Goal: Obtain resource: Download file/media

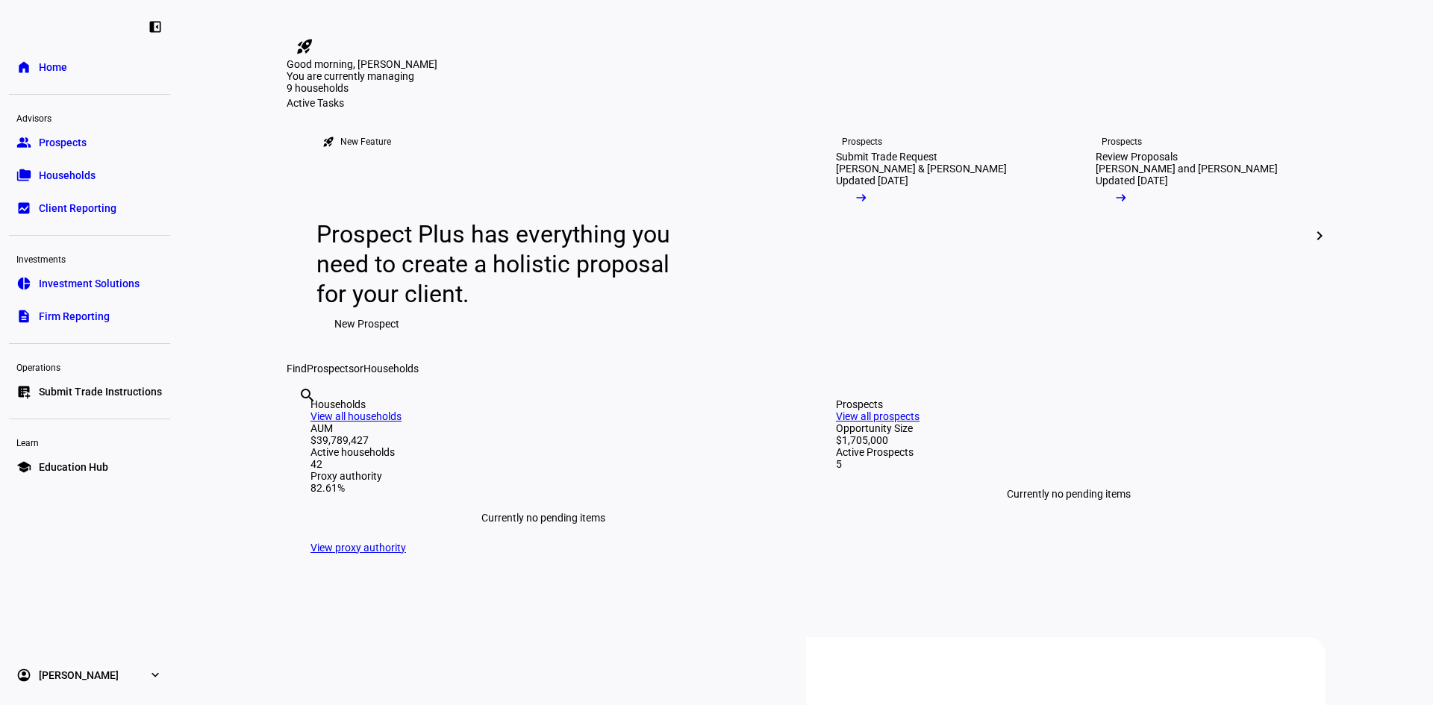
click at [85, 207] on span "Client Reporting" at bounding box center [78, 208] width 78 height 15
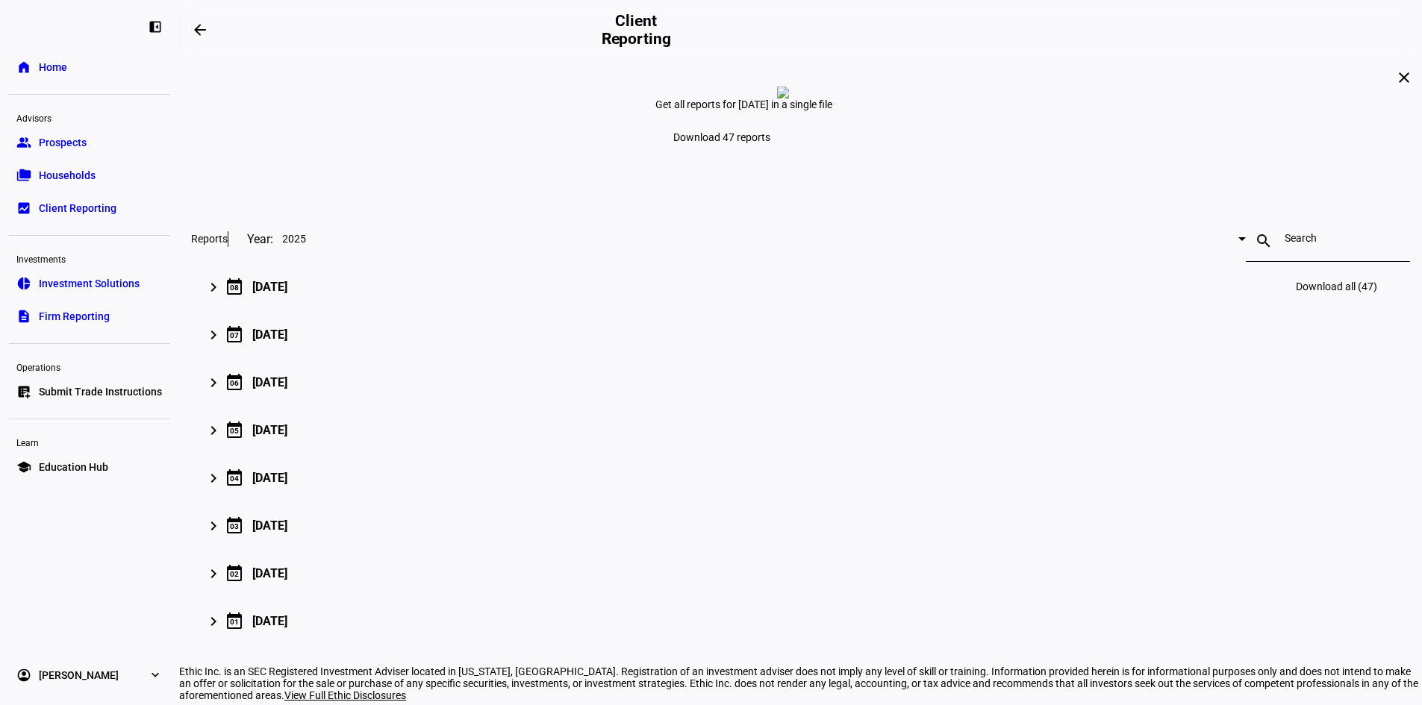
click at [222, 296] on mat-icon "keyboard_arrow_right" at bounding box center [213, 287] width 18 height 18
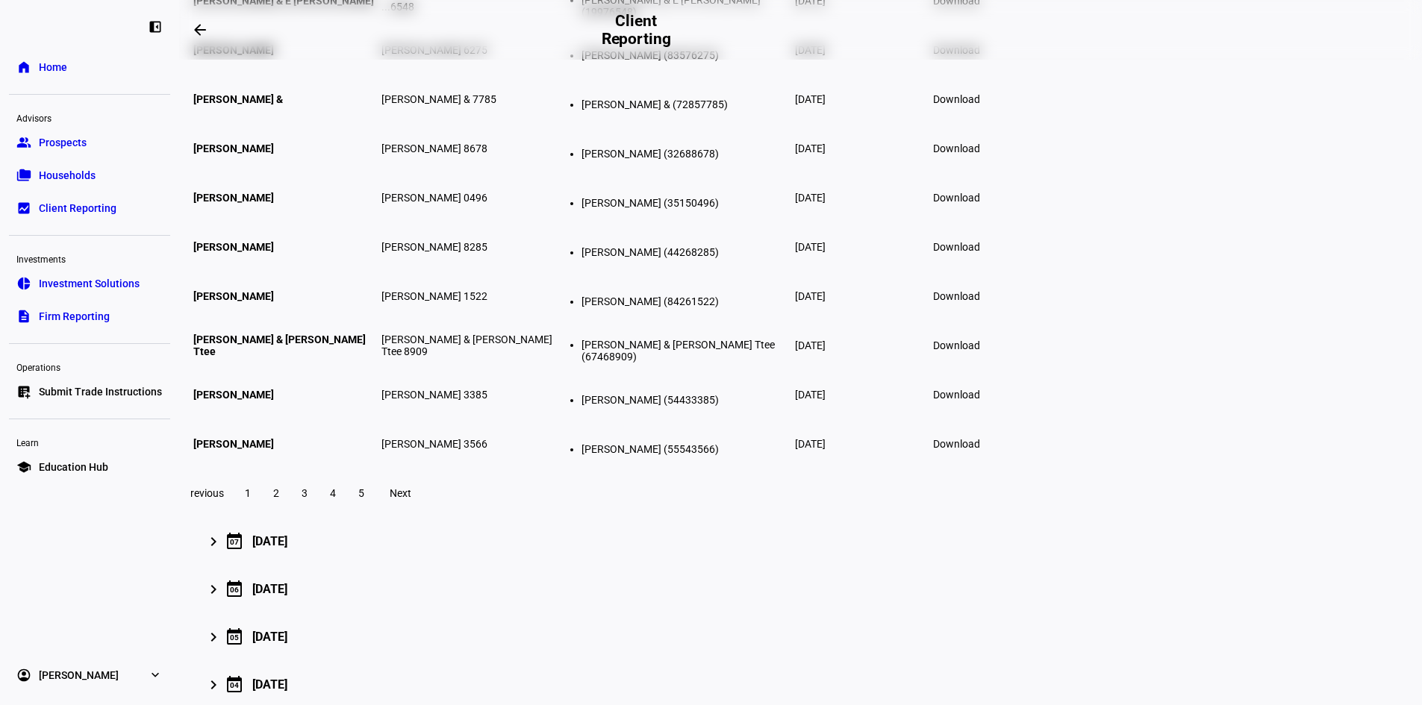
scroll to position [373, 0]
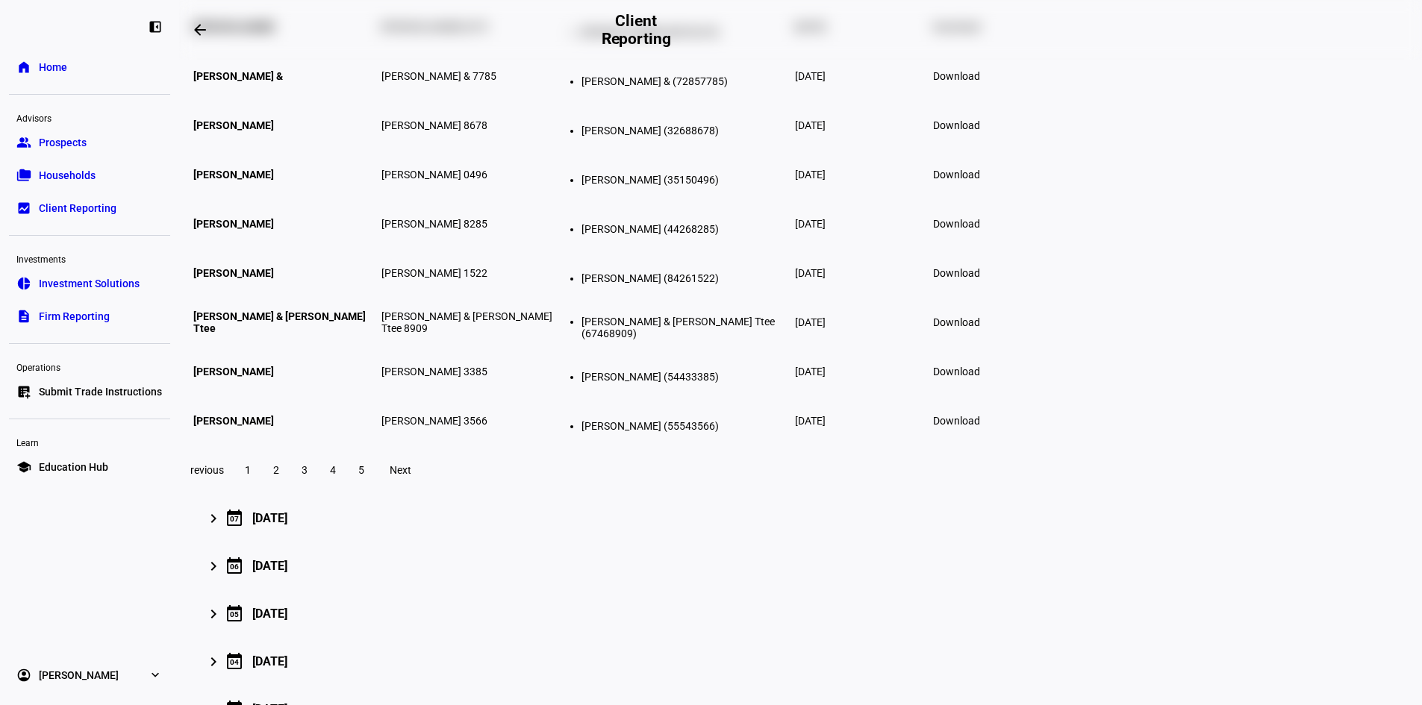
click at [279, 476] on span "2" at bounding box center [276, 470] width 6 height 12
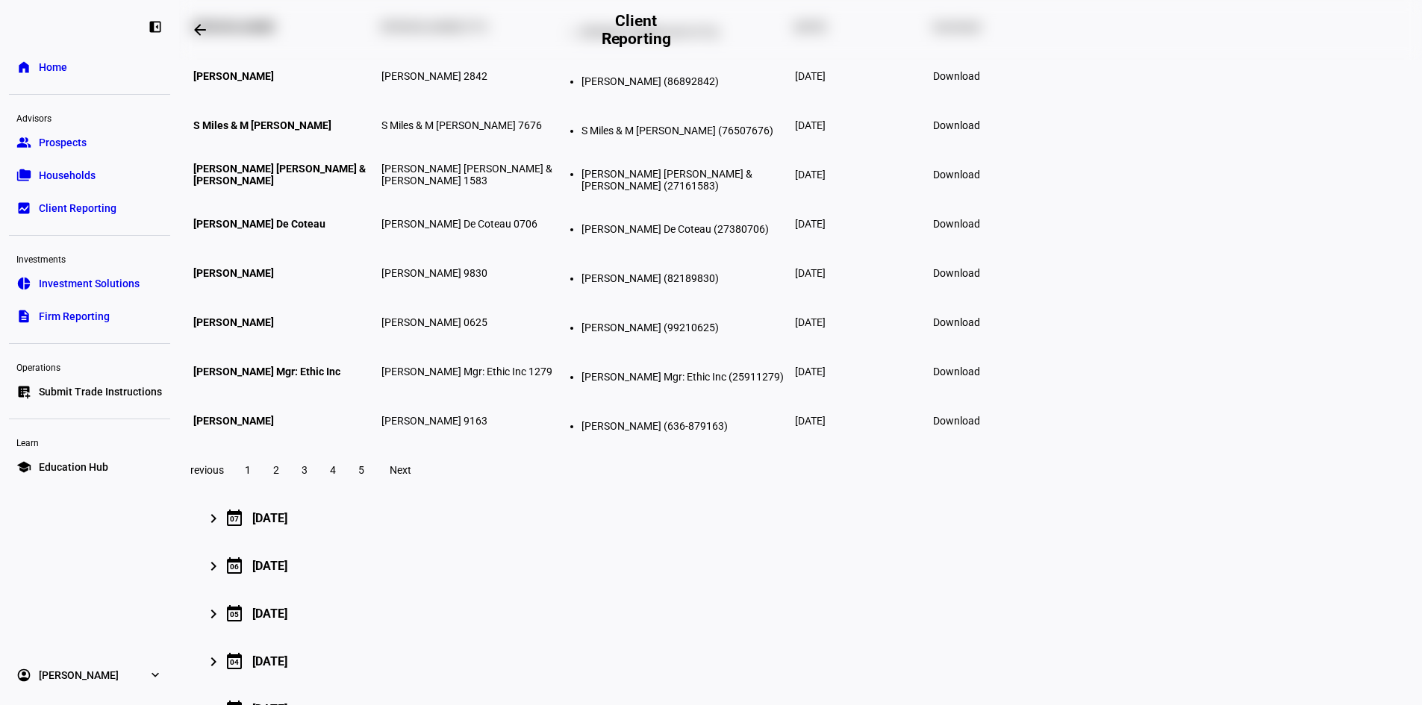
click at [318, 488] on span at bounding box center [304, 470] width 27 height 36
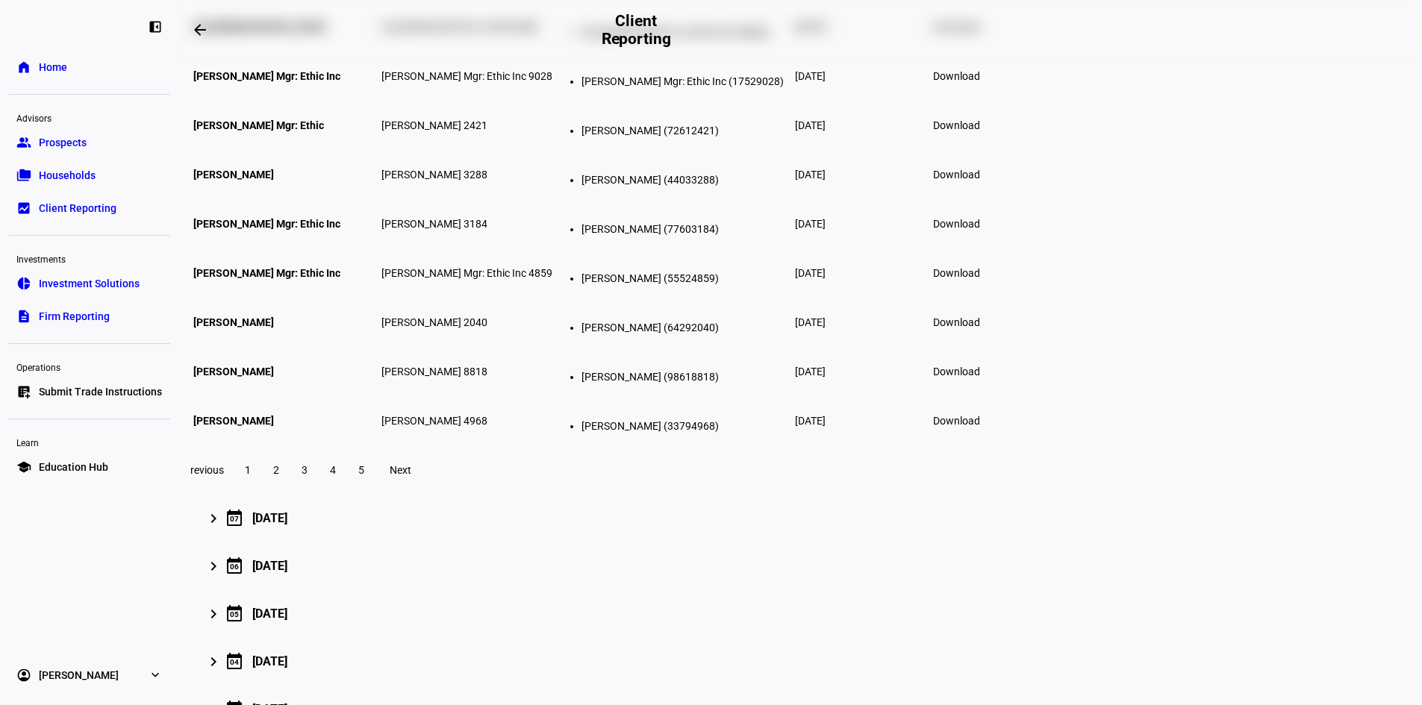
click at [336, 476] on span "4" at bounding box center [333, 470] width 6 height 12
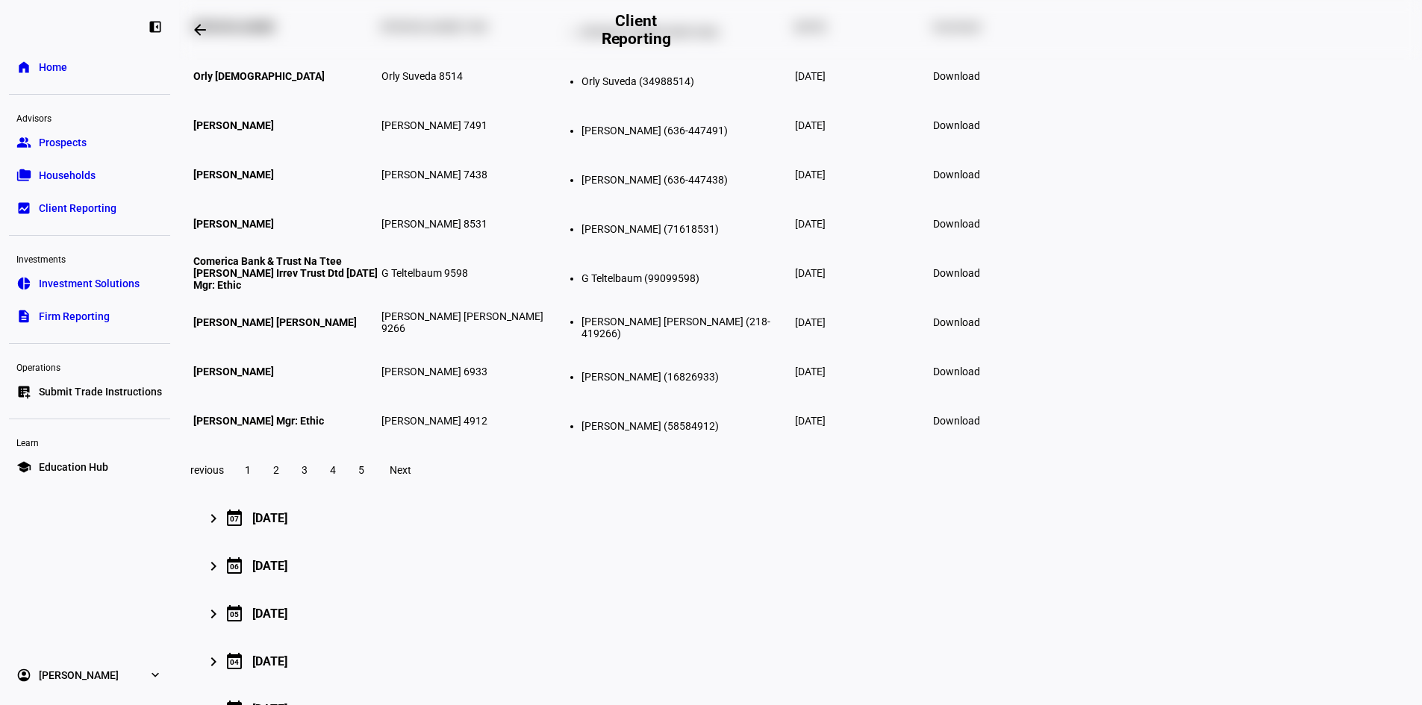
click at [274, 378] on span "[PERSON_NAME]" at bounding box center [233, 372] width 81 height 12
click at [980, 378] on span "Download" at bounding box center [956, 372] width 47 height 12
